Goal: Find specific page/section: Find specific page/section

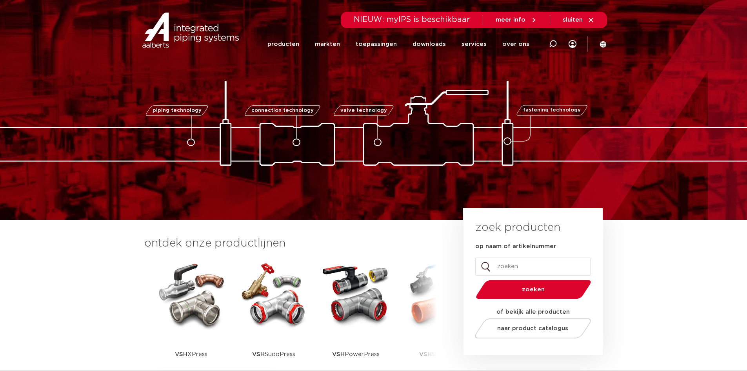
click at [202, 317] on img at bounding box center [191, 294] width 71 height 71
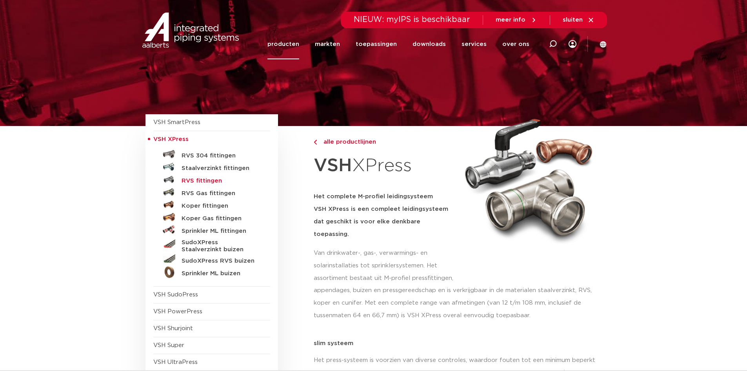
click at [204, 180] on h5 "RVS fittingen" at bounding box center [221, 180] width 78 height 7
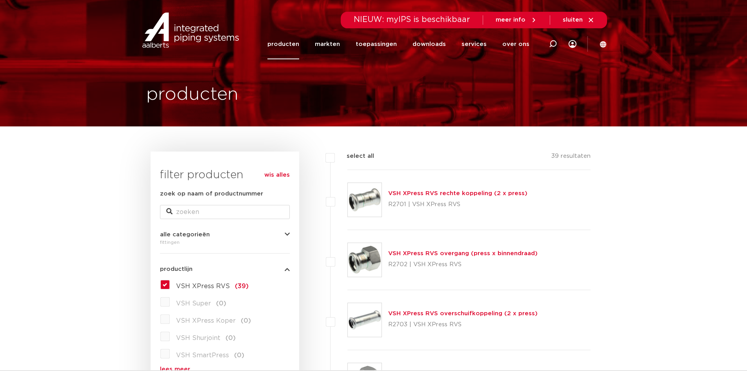
click at [441, 256] on link "VSH XPress RVS overgang (press x binnendraad)" at bounding box center [462, 253] width 149 height 6
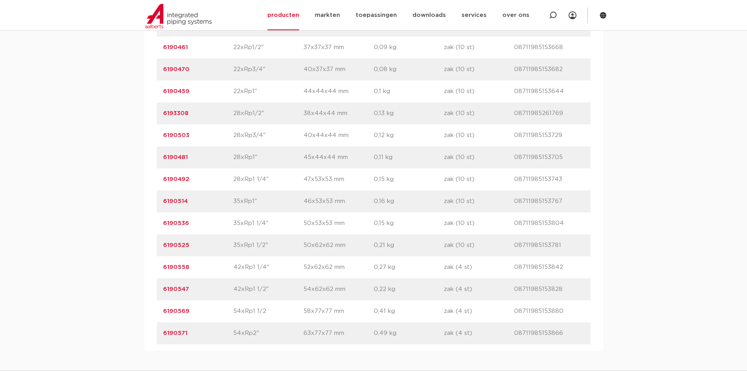
scroll to position [667, 0]
